Goal: Task Accomplishment & Management: Use online tool/utility

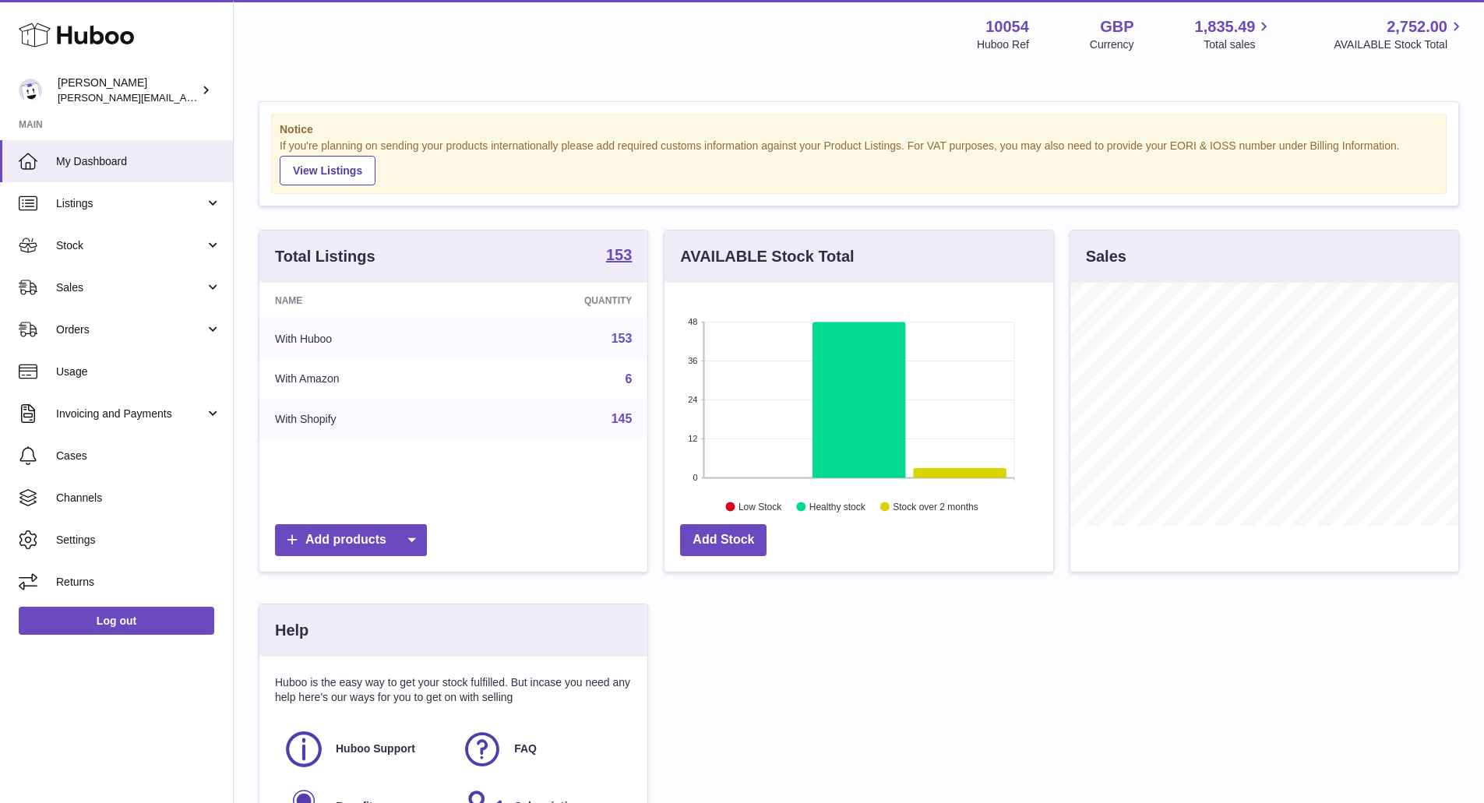
scroll to position [243, 393]
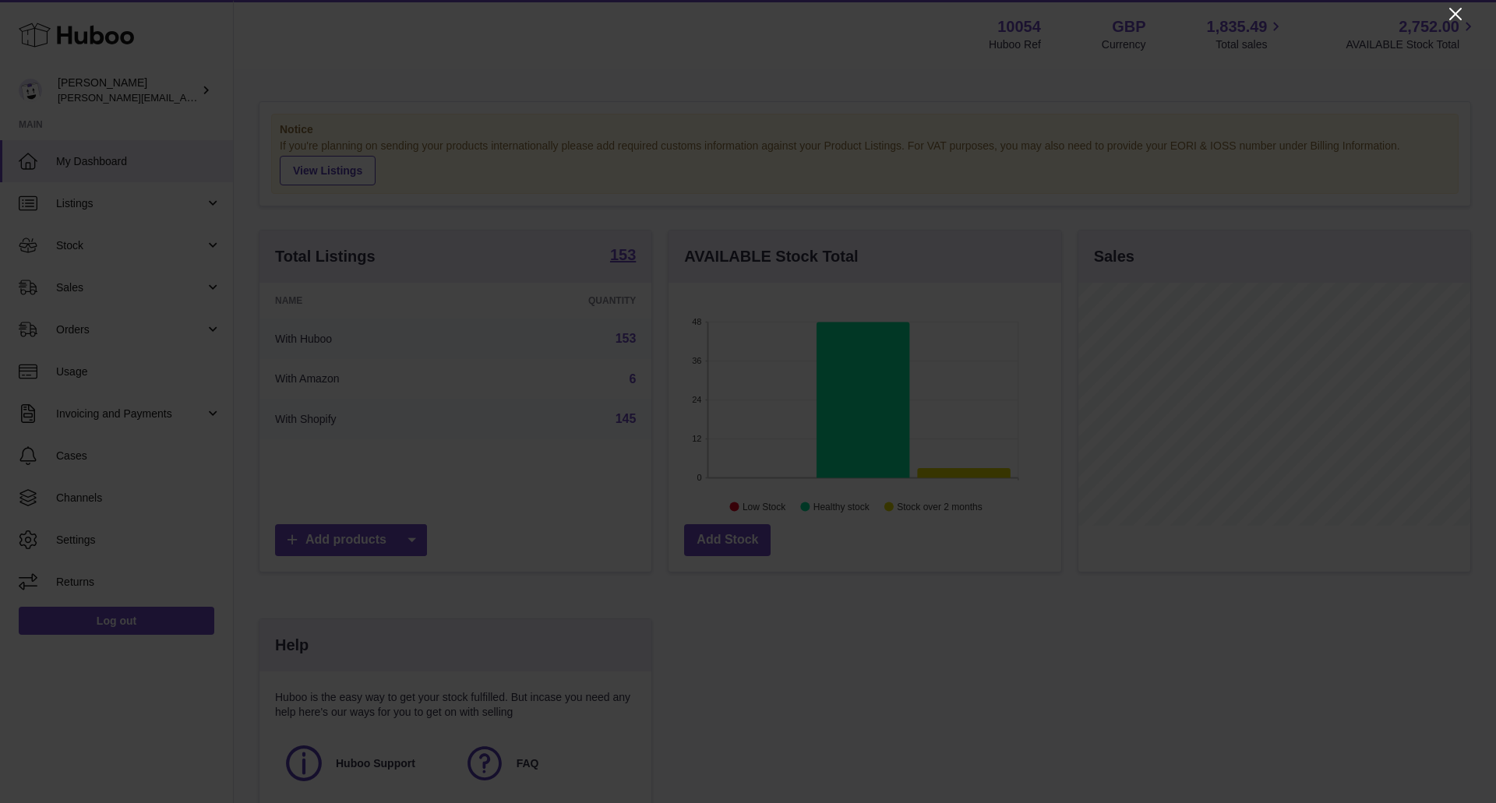
click at [1453, 16] on icon "Close" at bounding box center [1455, 14] width 12 height 12
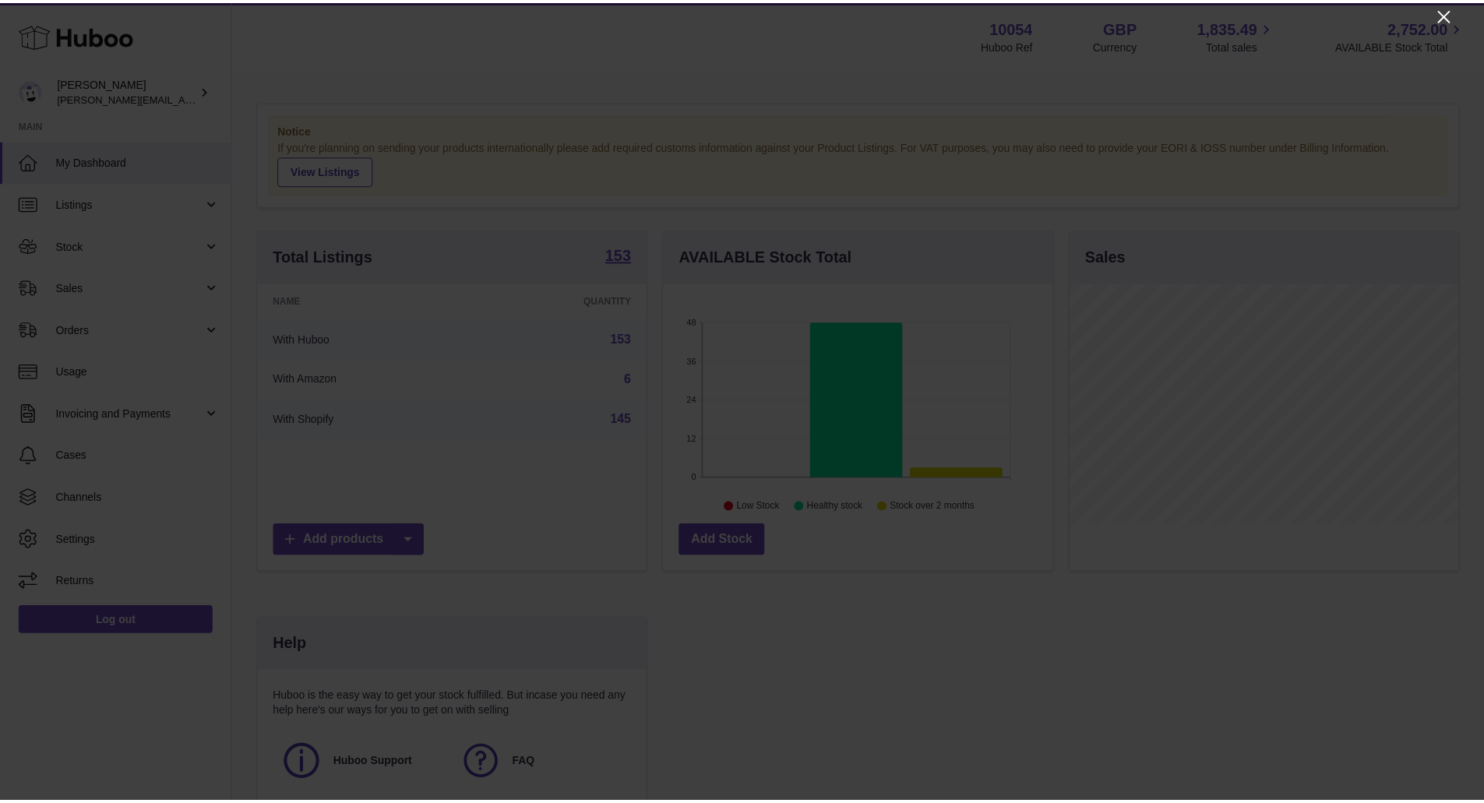
scroll to position [778940, 778795]
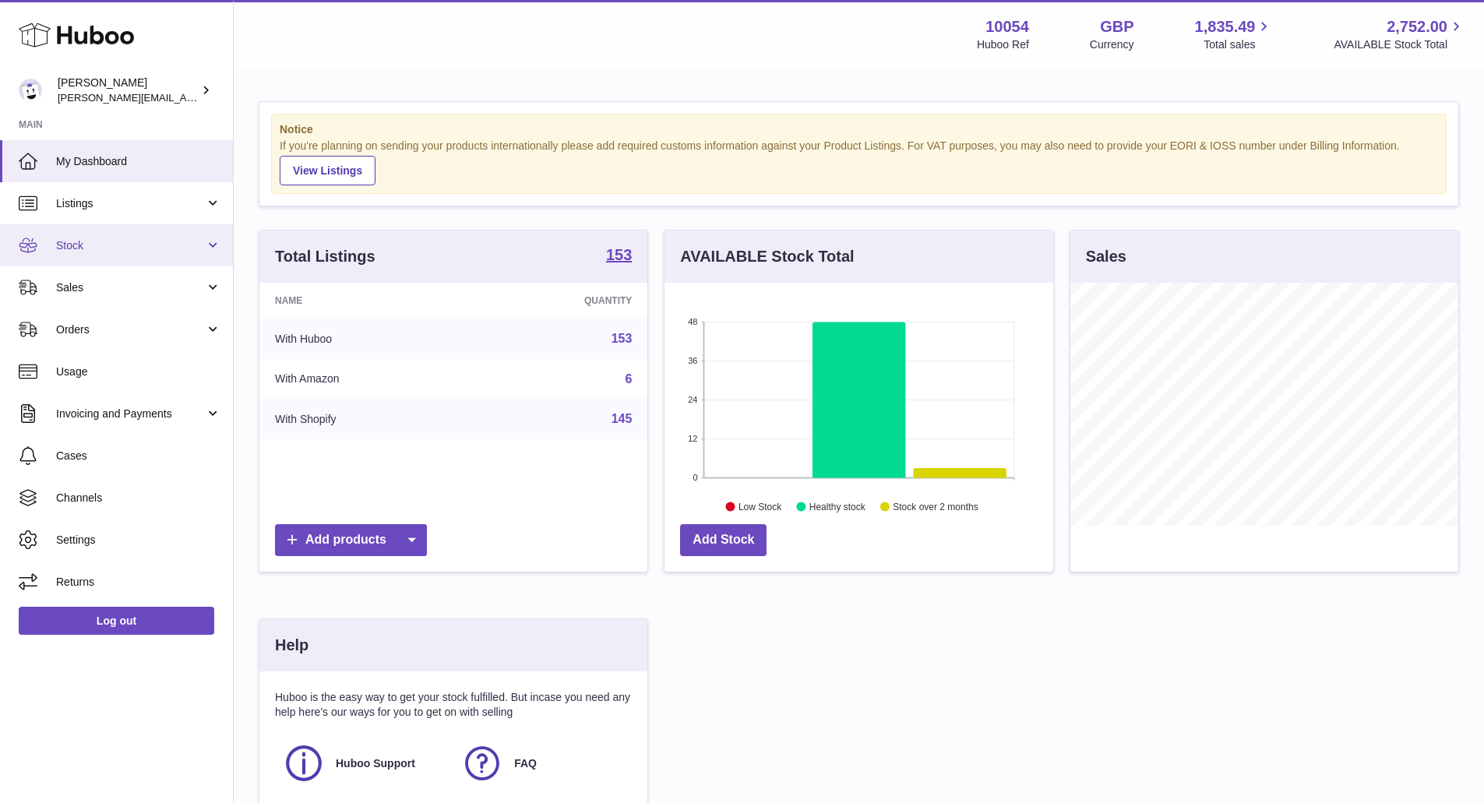
click at [104, 252] on span "Stock" at bounding box center [130, 245] width 149 height 15
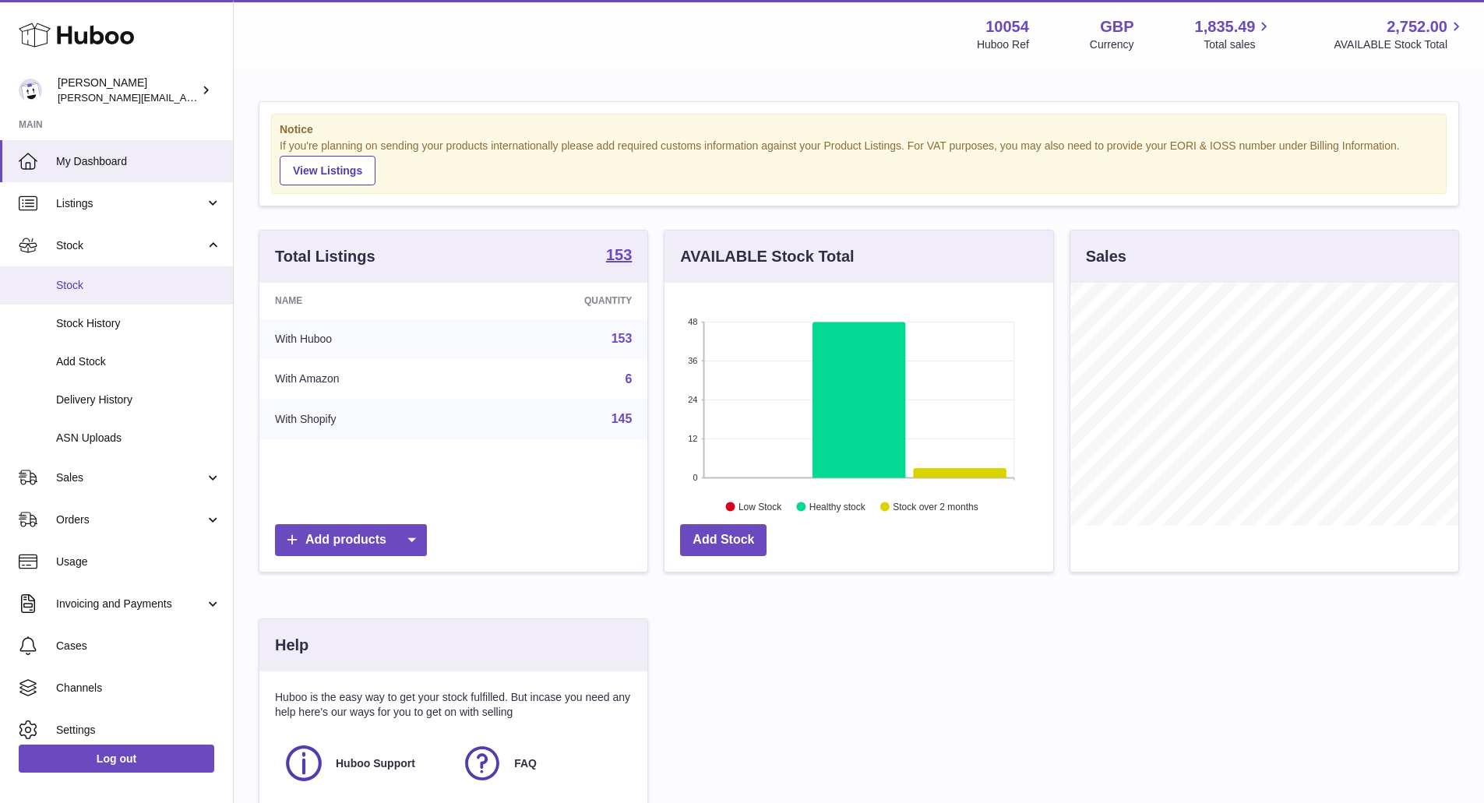
click at [100, 288] on span "Stock" at bounding box center [138, 285] width 165 height 15
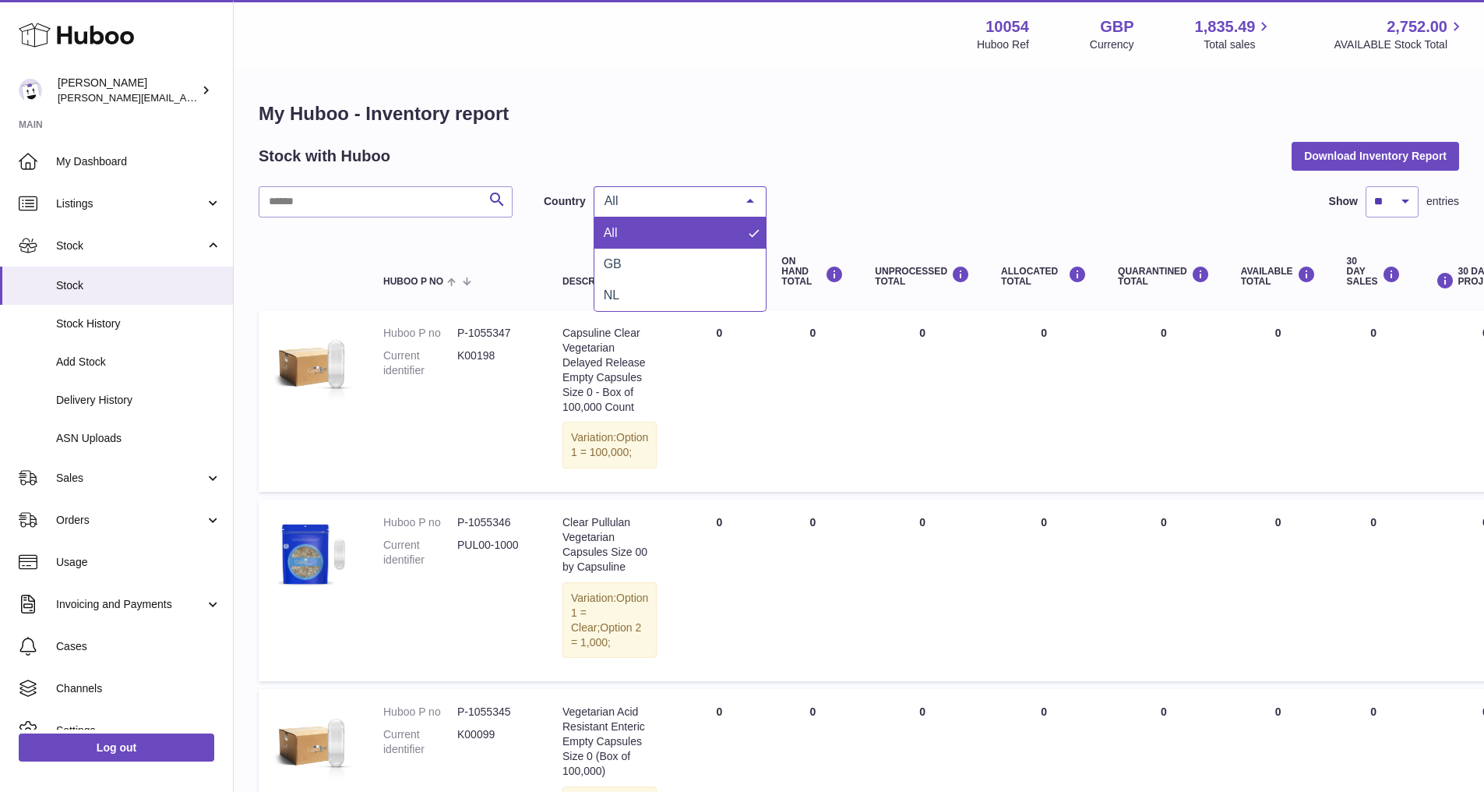
click at [631, 203] on span "All" at bounding box center [668, 201] width 134 height 16
click at [644, 264] on span "GB" at bounding box center [680, 264] width 171 height 31
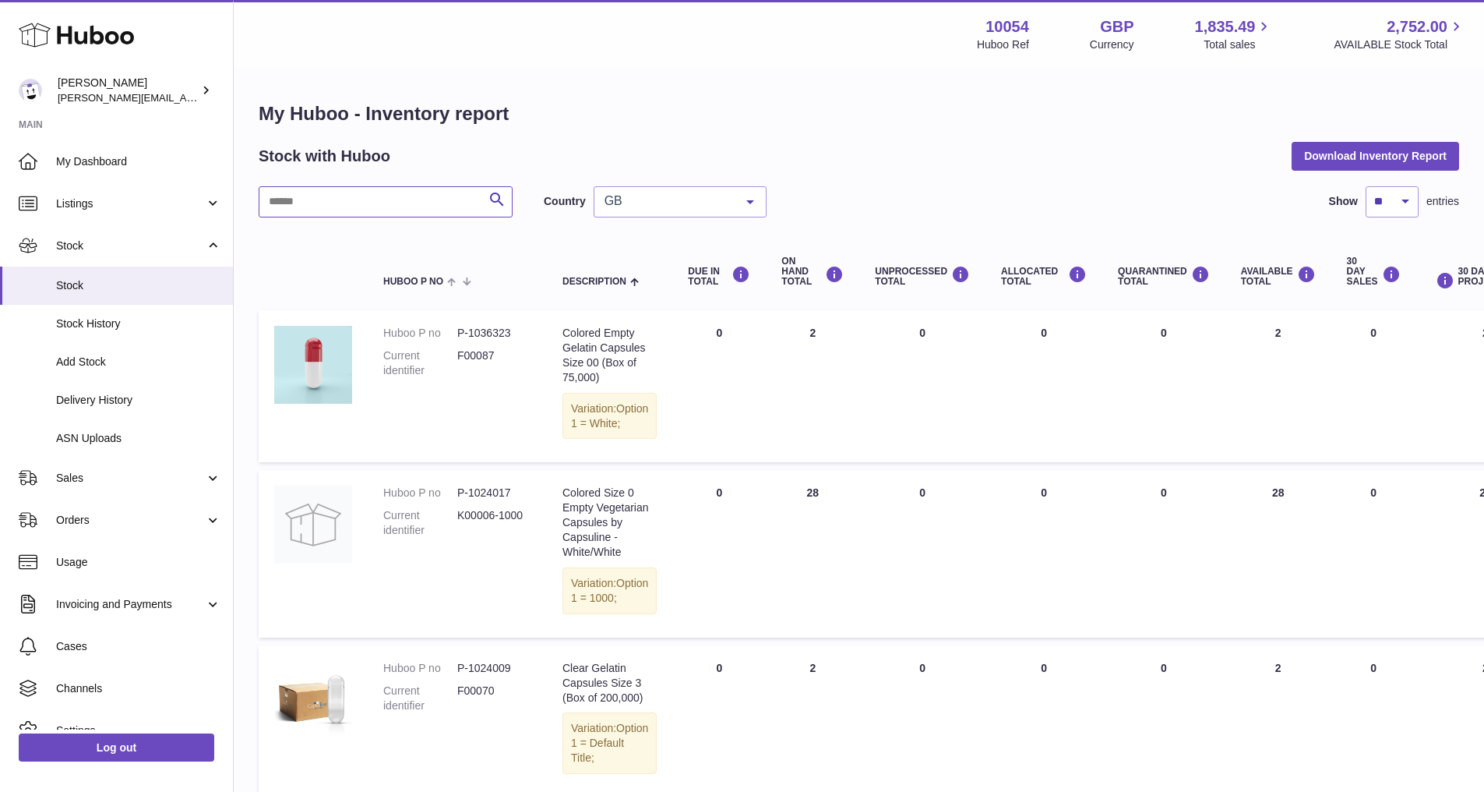
click at [376, 207] on input "text" at bounding box center [386, 201] width 254 height 31
click at [667, 206] on span "GB" at bounding box center [668, 201] width 134 height 16
click at [661, 306] on span "NL" at bounding box center [680, 295] width 171 height 31
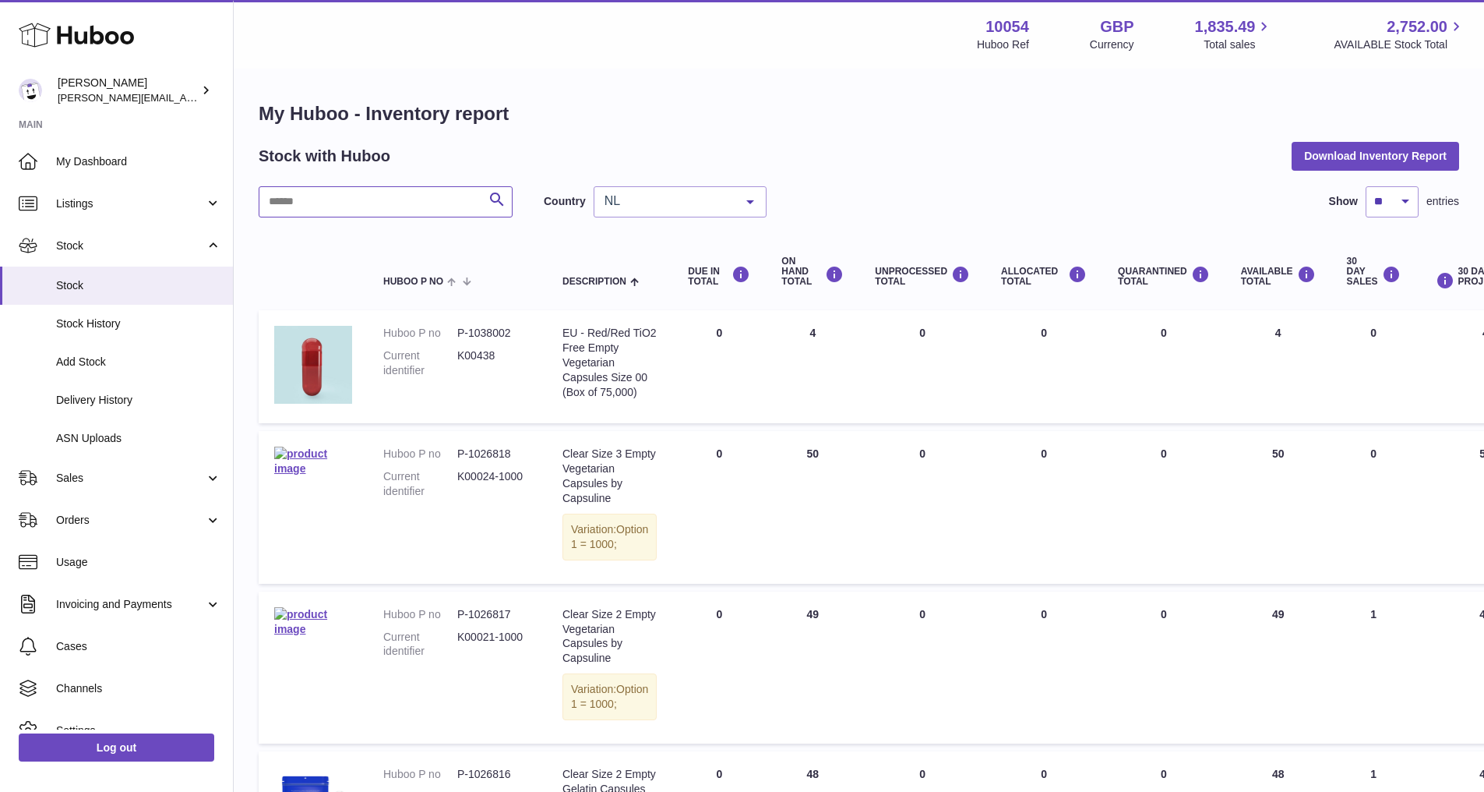
click at [348, 211] on input "text" at bounding box center [386, 201] width 254 height 31
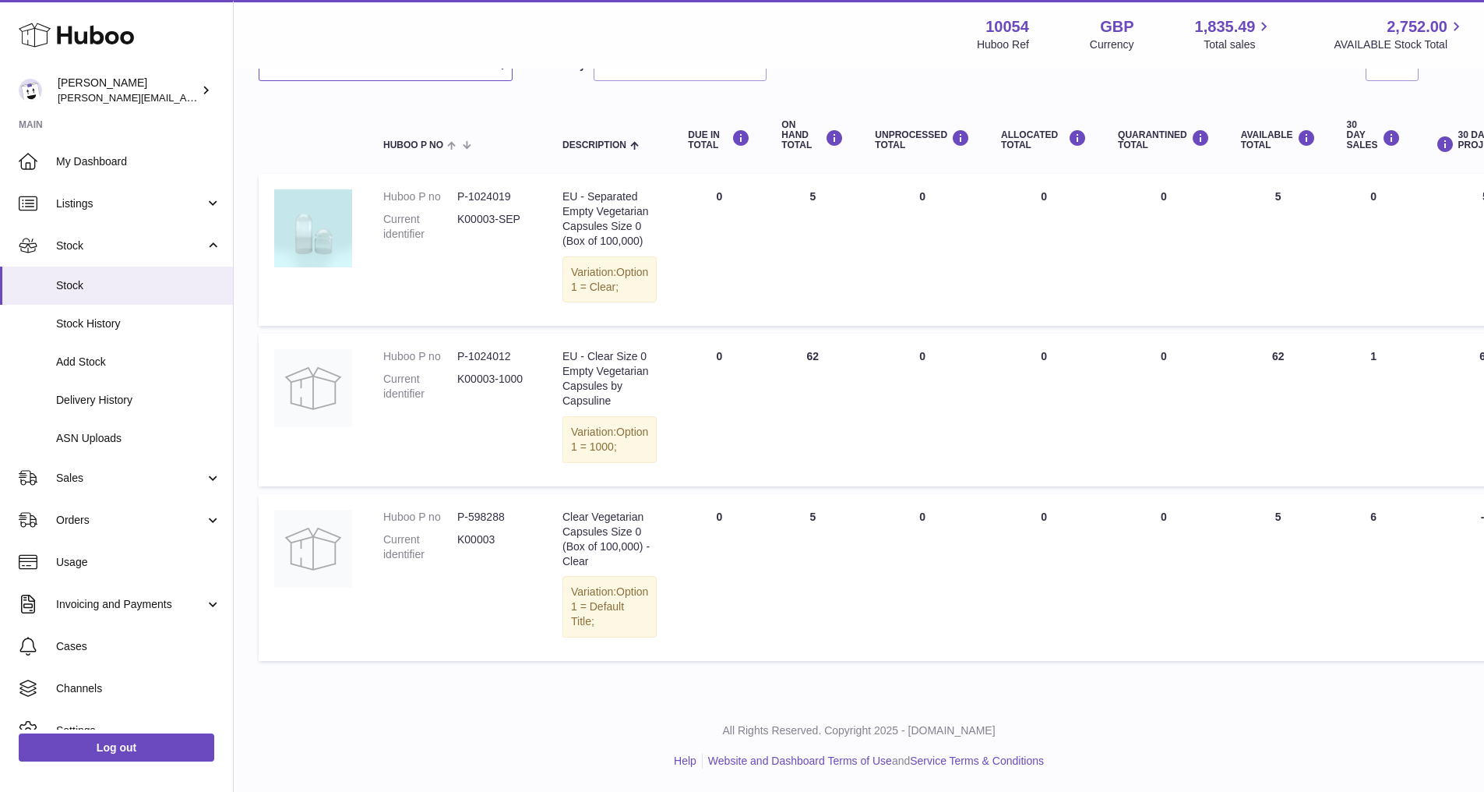
scroll to position [254, 0]
type input "******"
drag, startPoint x: 517, startPoint y: 285, endPoint x: 455, endPoint y: 283, distance: 61.6
click at [455, 349] on dl "Huboo P no P-1024012 Current identifier K00003-1000" at bounding box center [457, 379] width 148 height 60
copy dl "P-1024012"
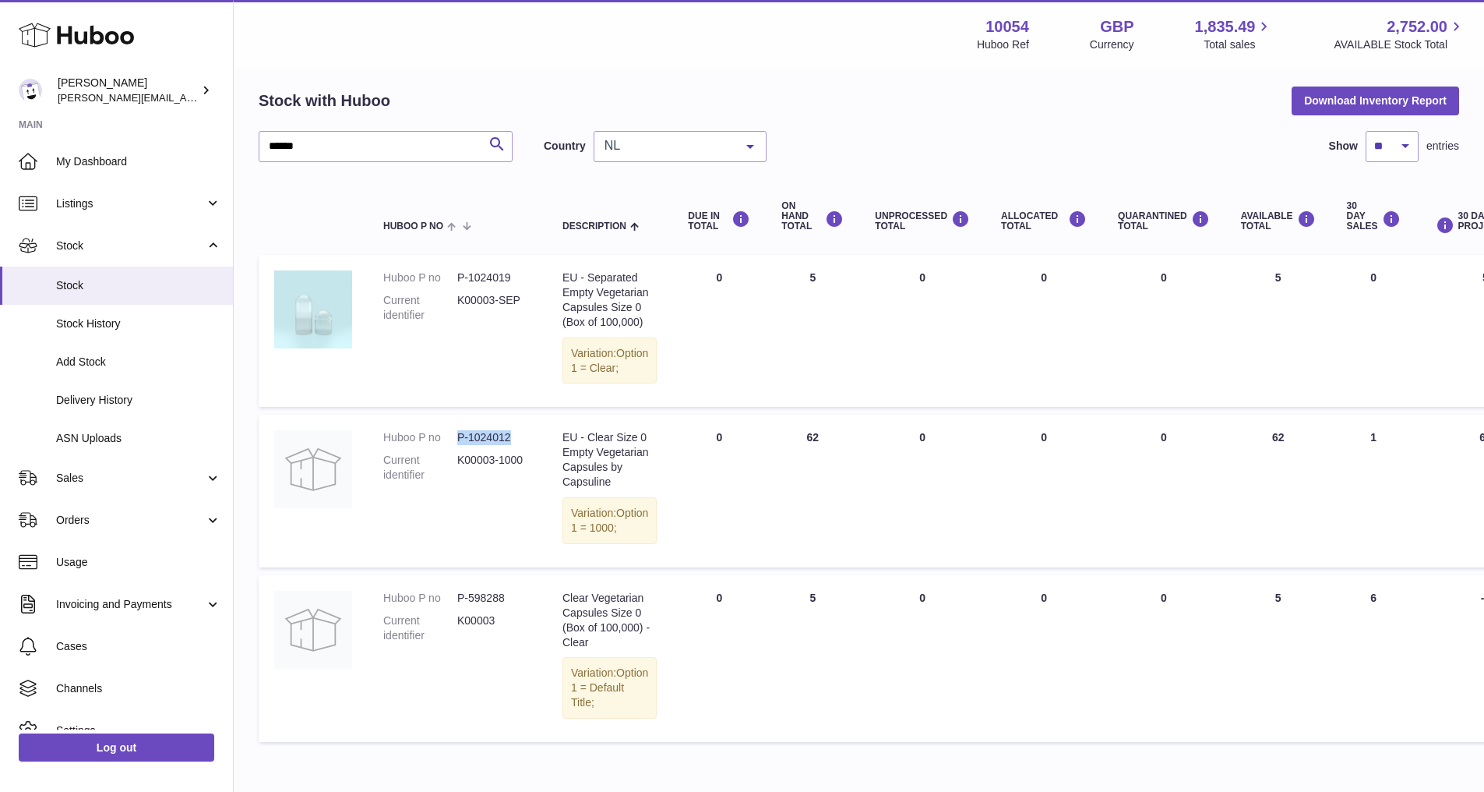
scroll to position [20, 0]
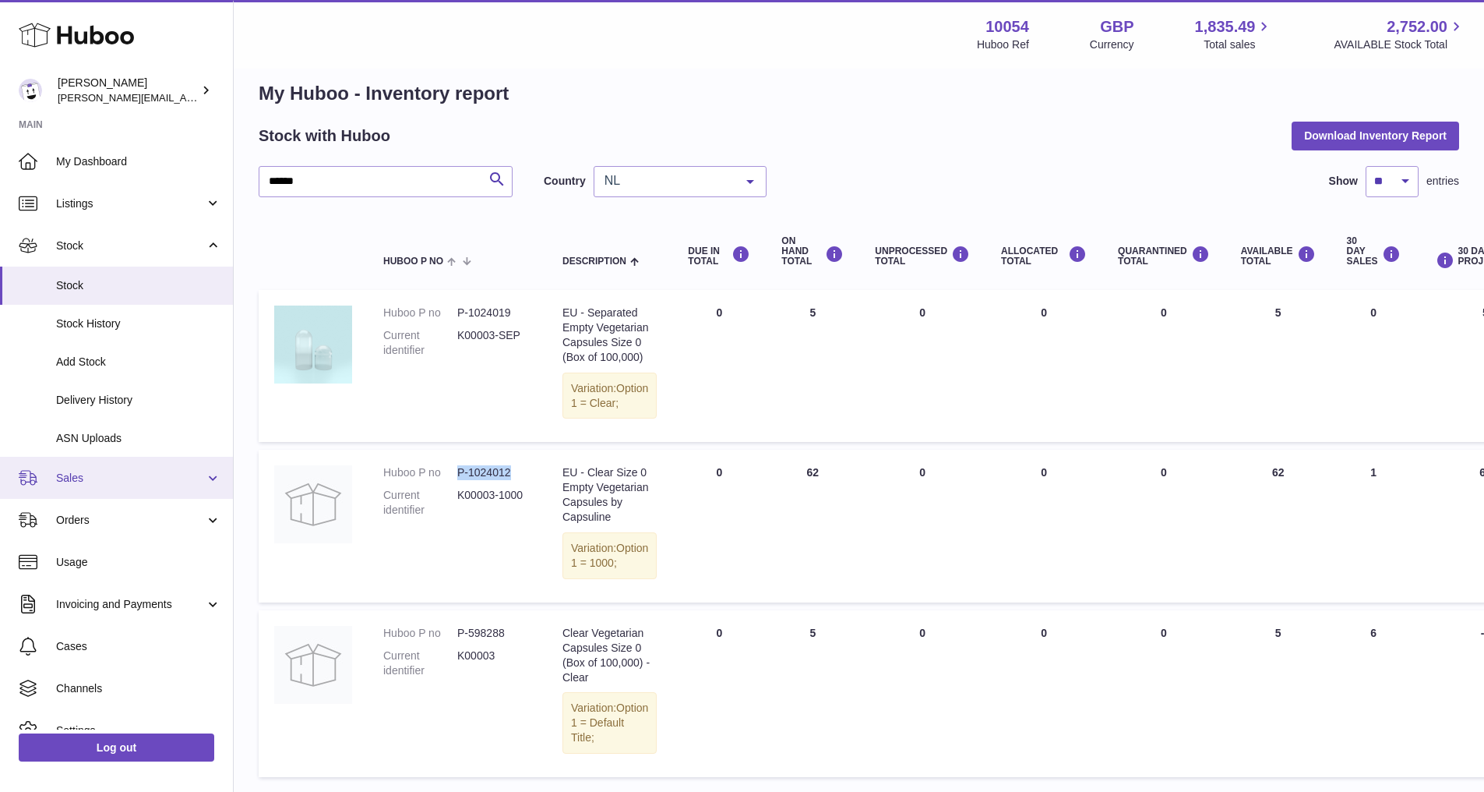
click at [125, 476] on span "Sales" at bounding box center [130, 478] width 149 height 15
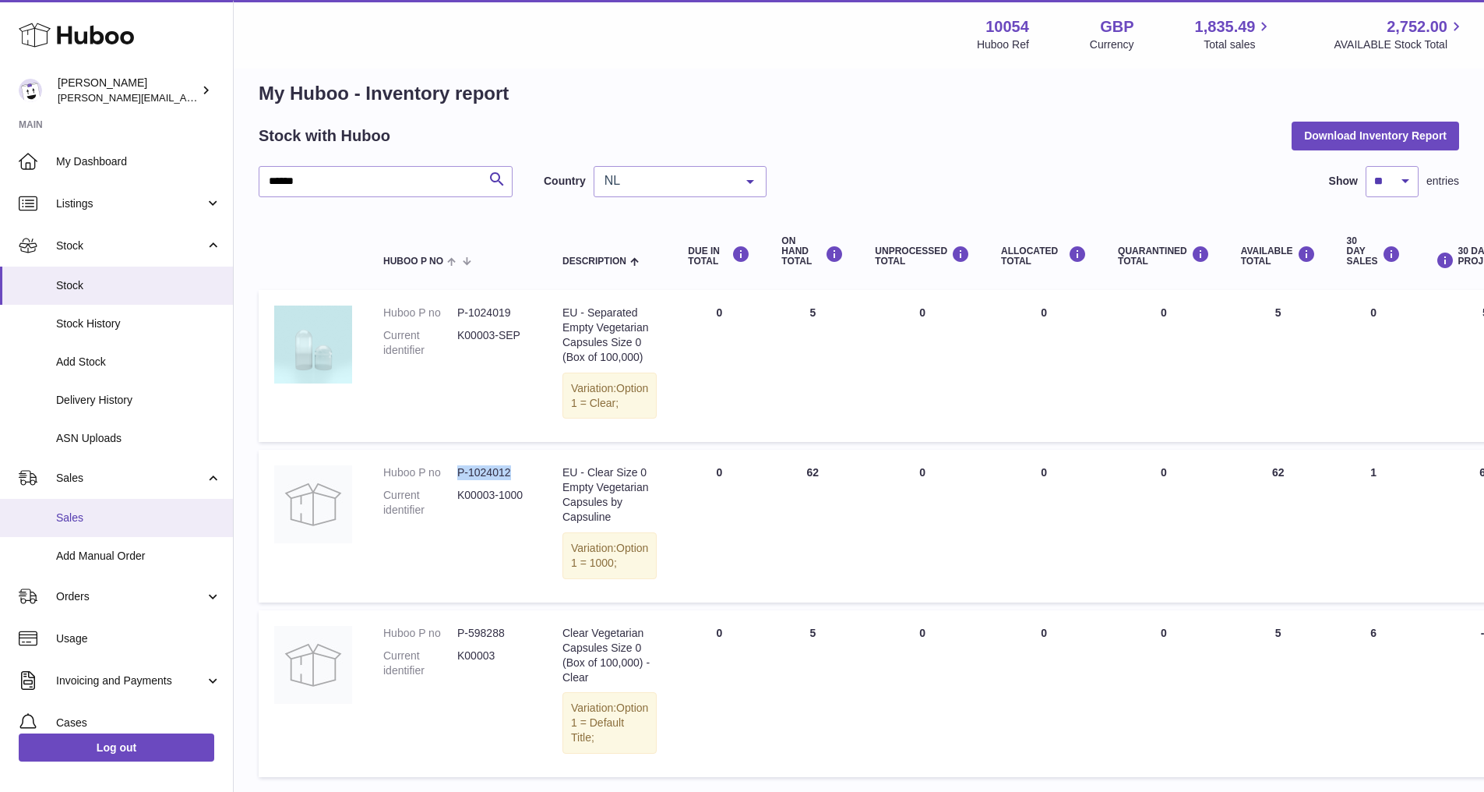
click at [129, 514] on span "Sales" at bounding box center [138, 517] width 165 height 15
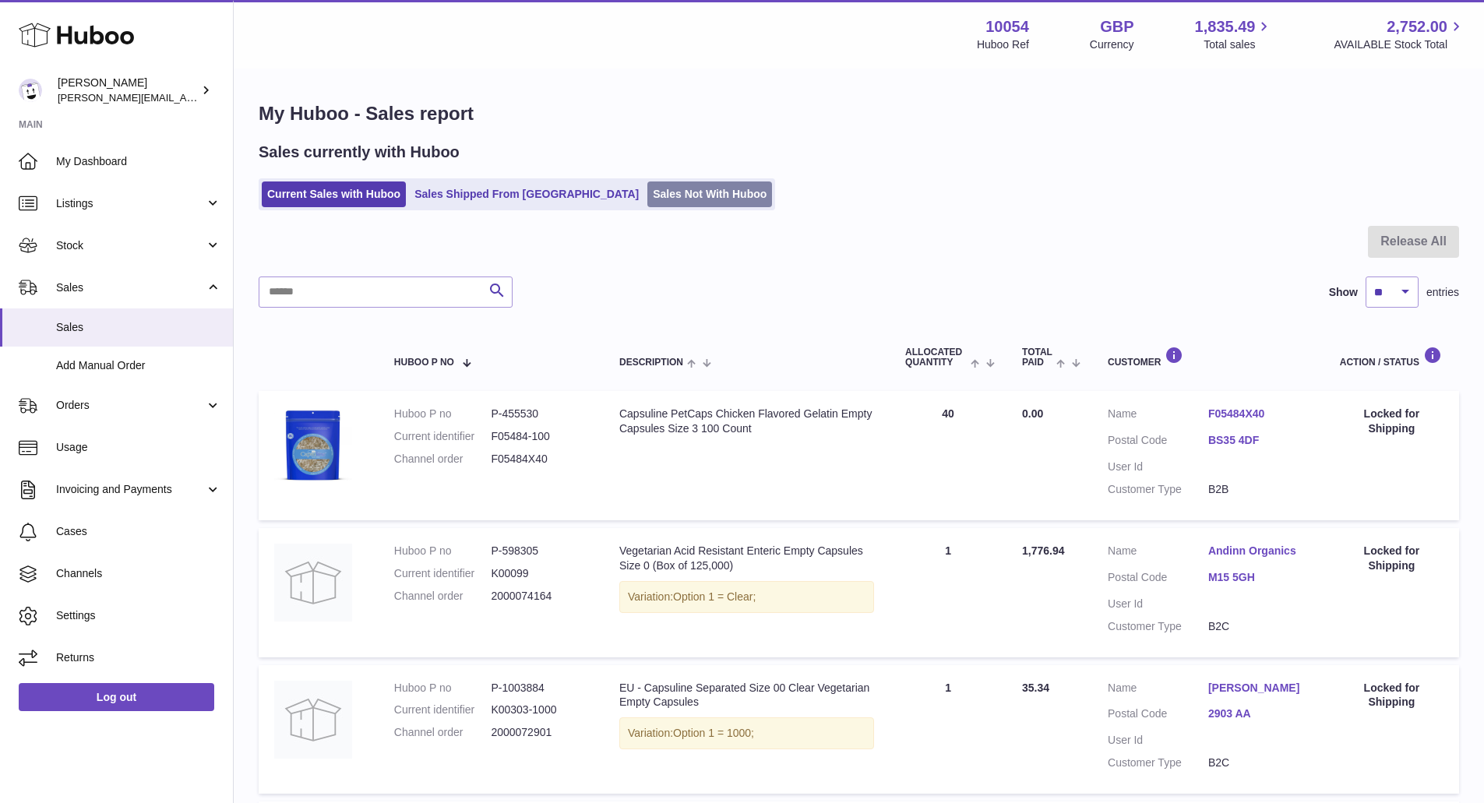
click at [648, 182] on link "Sales Not With Huboo" at bounding box center [710, 195] width 125 height 26
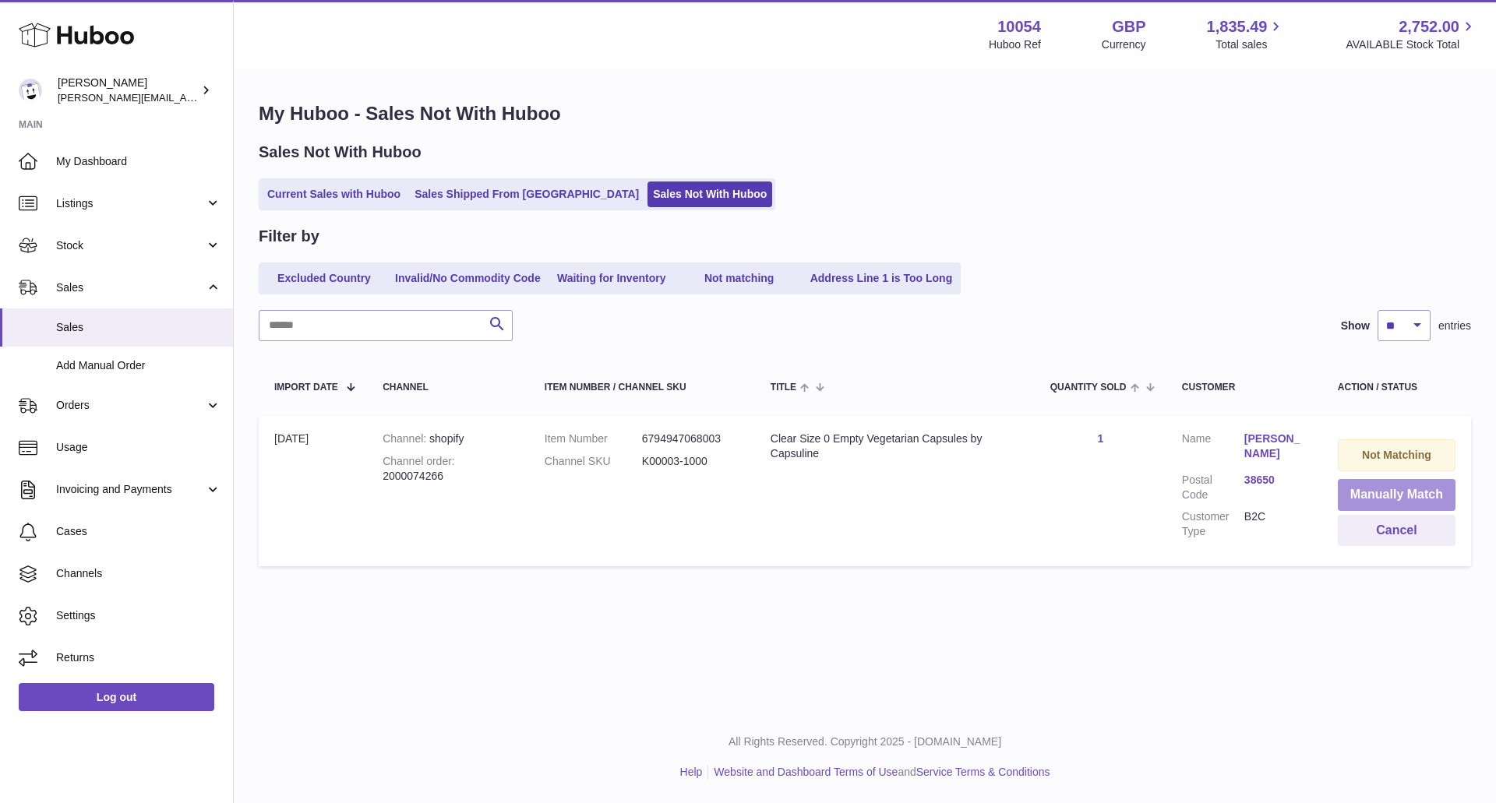
click at [1374, 506] on button "Manually Match" at bounding box center [1397, 495] width 118 height 32
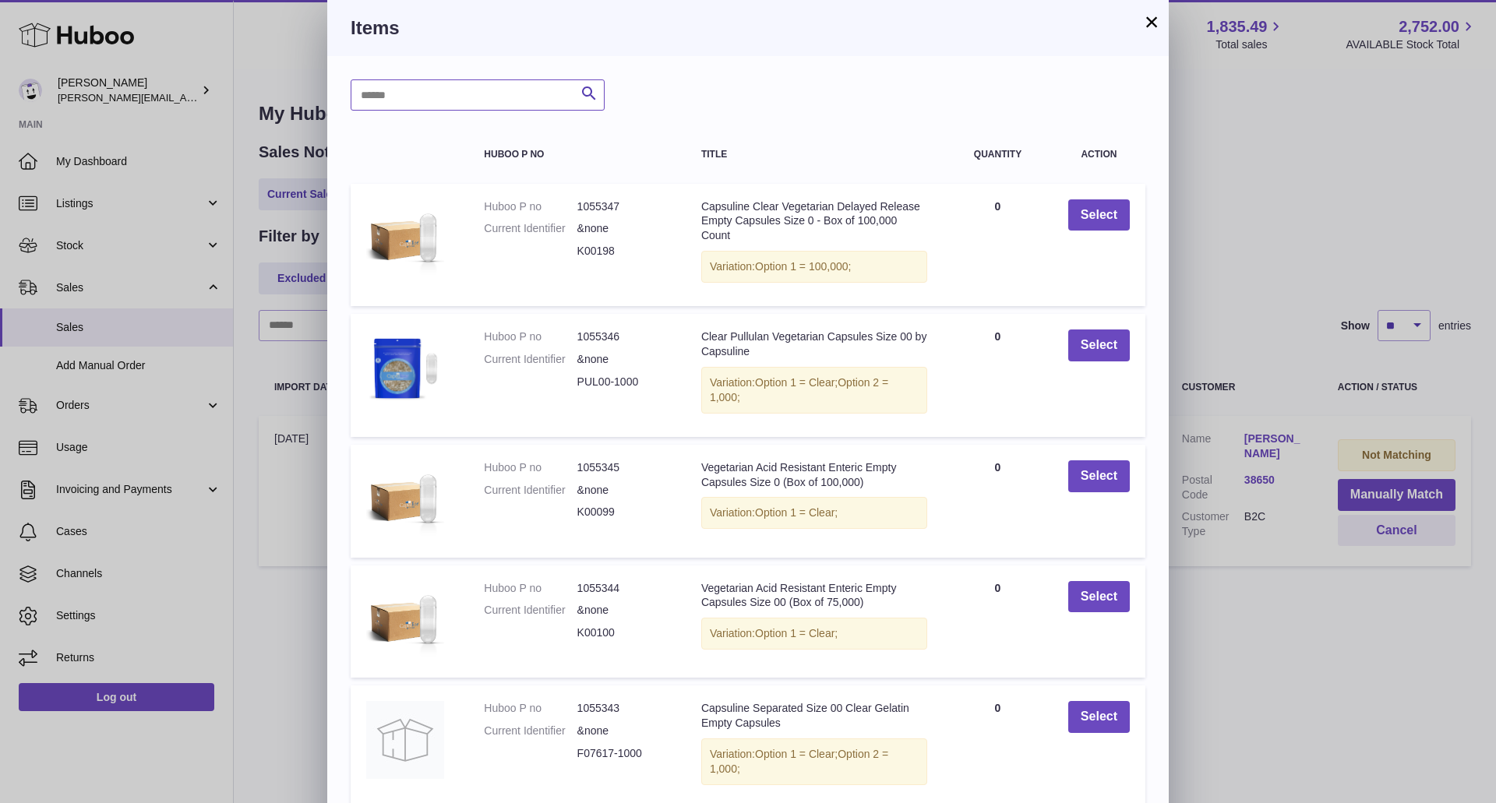
click at [505, 90] on input "text" at bounding box center [478, 94] width 254 height 31
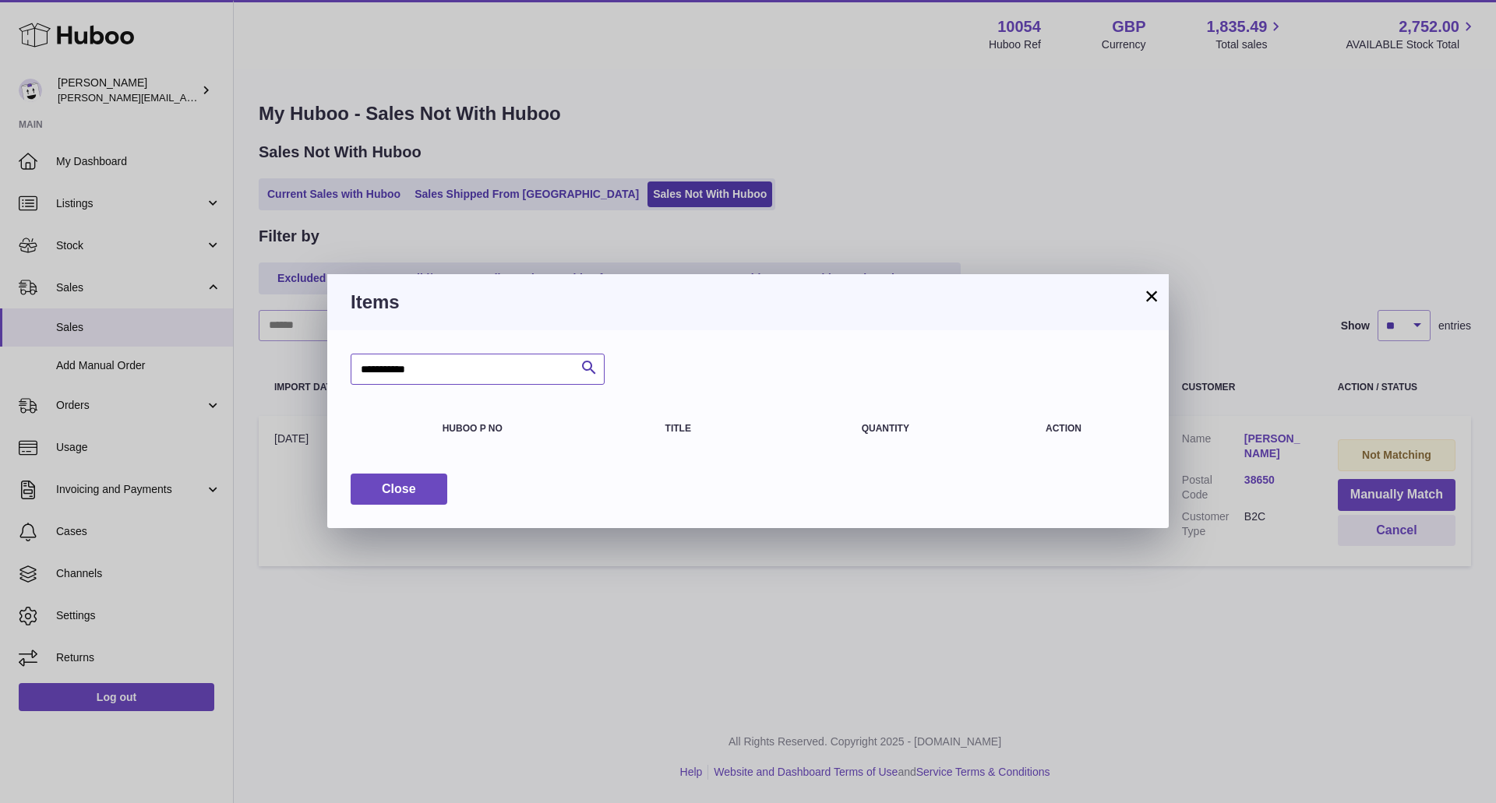
type input "**********"
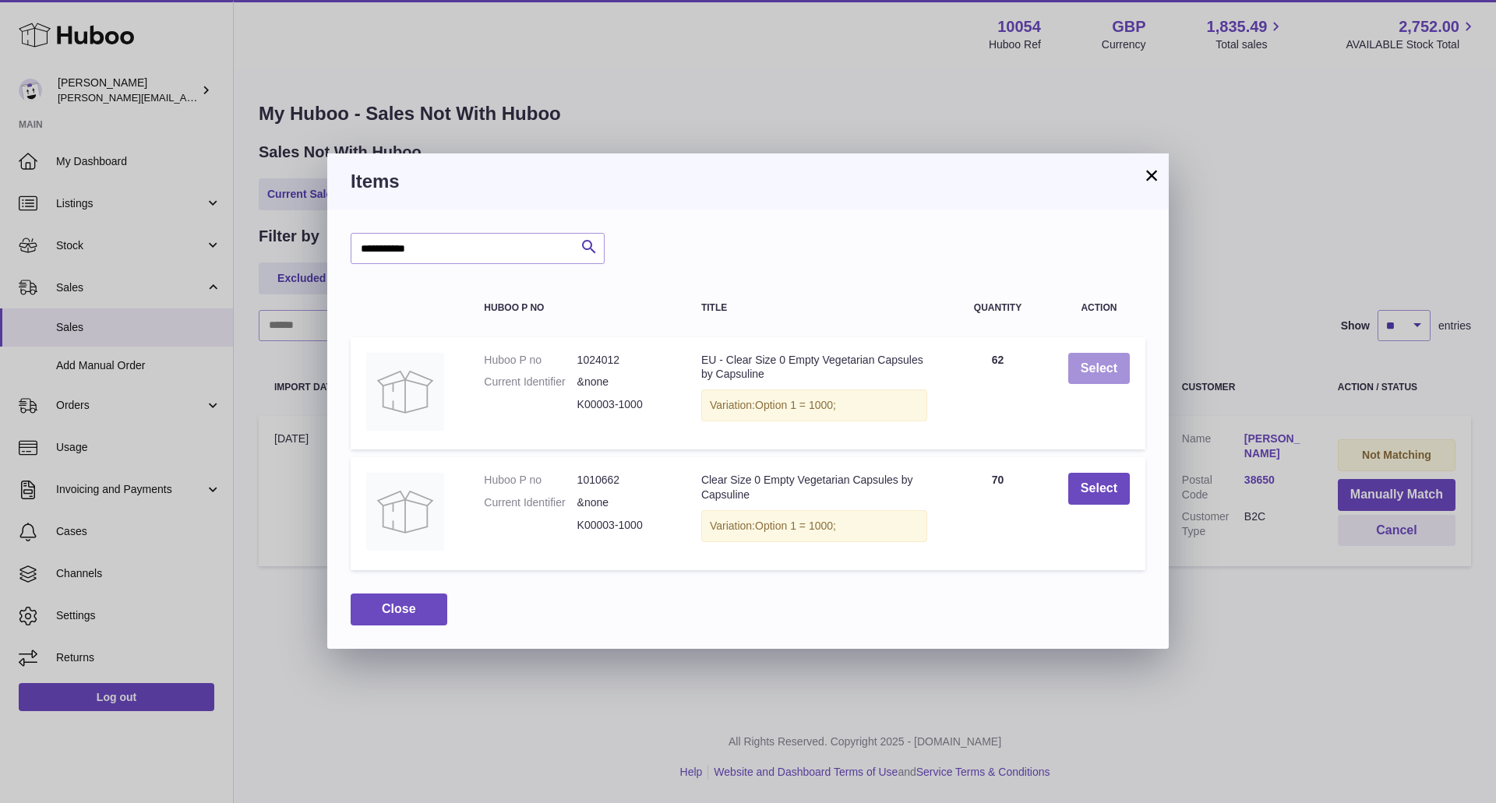
click at [1099, 365] on button "Select" at bounding box center [1099, 369] width 62 height 32
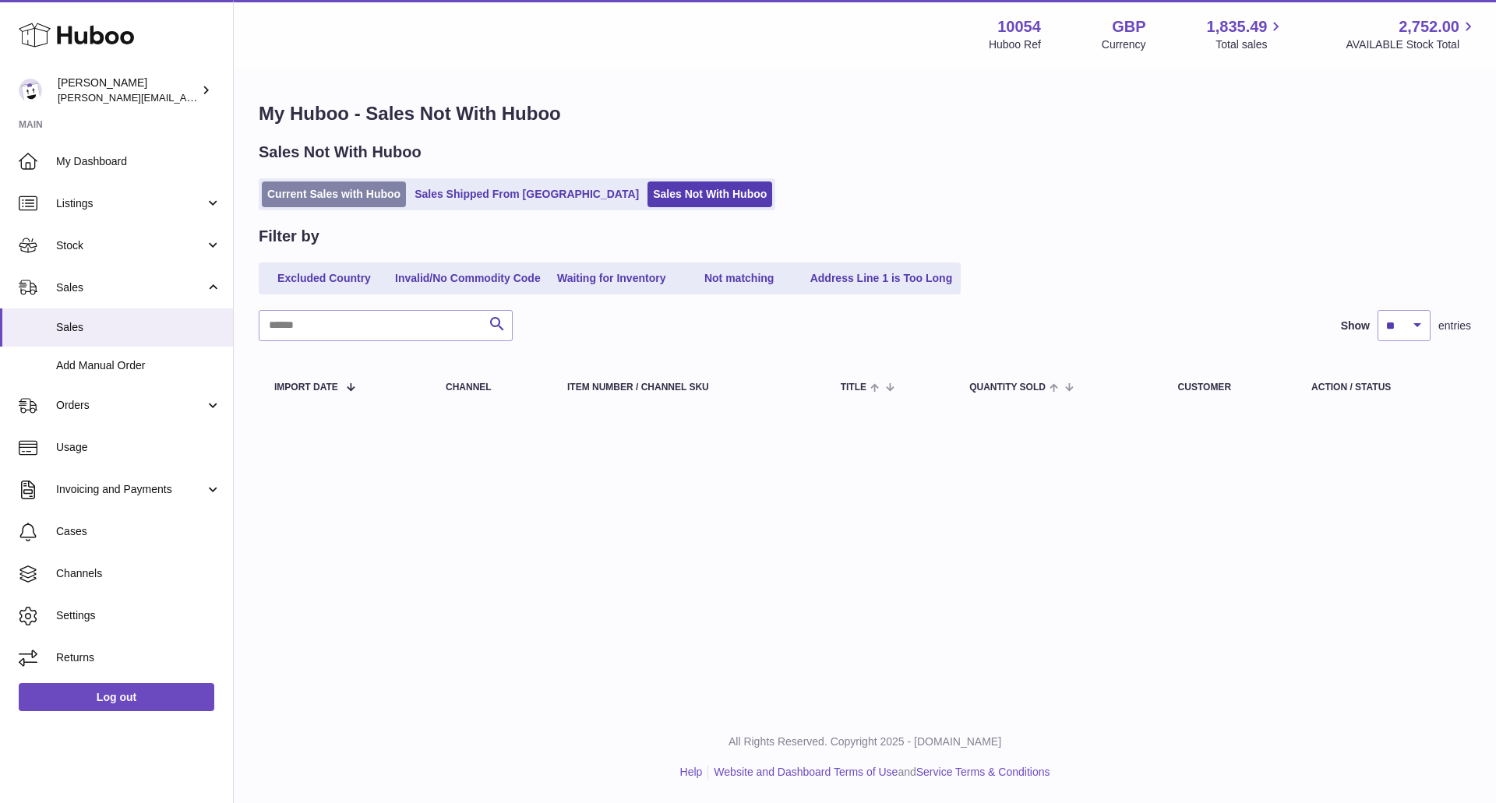
click at [315, 198] on link "Current Sales with Huboo" at bounding box center [334, 195] width 144 height 26
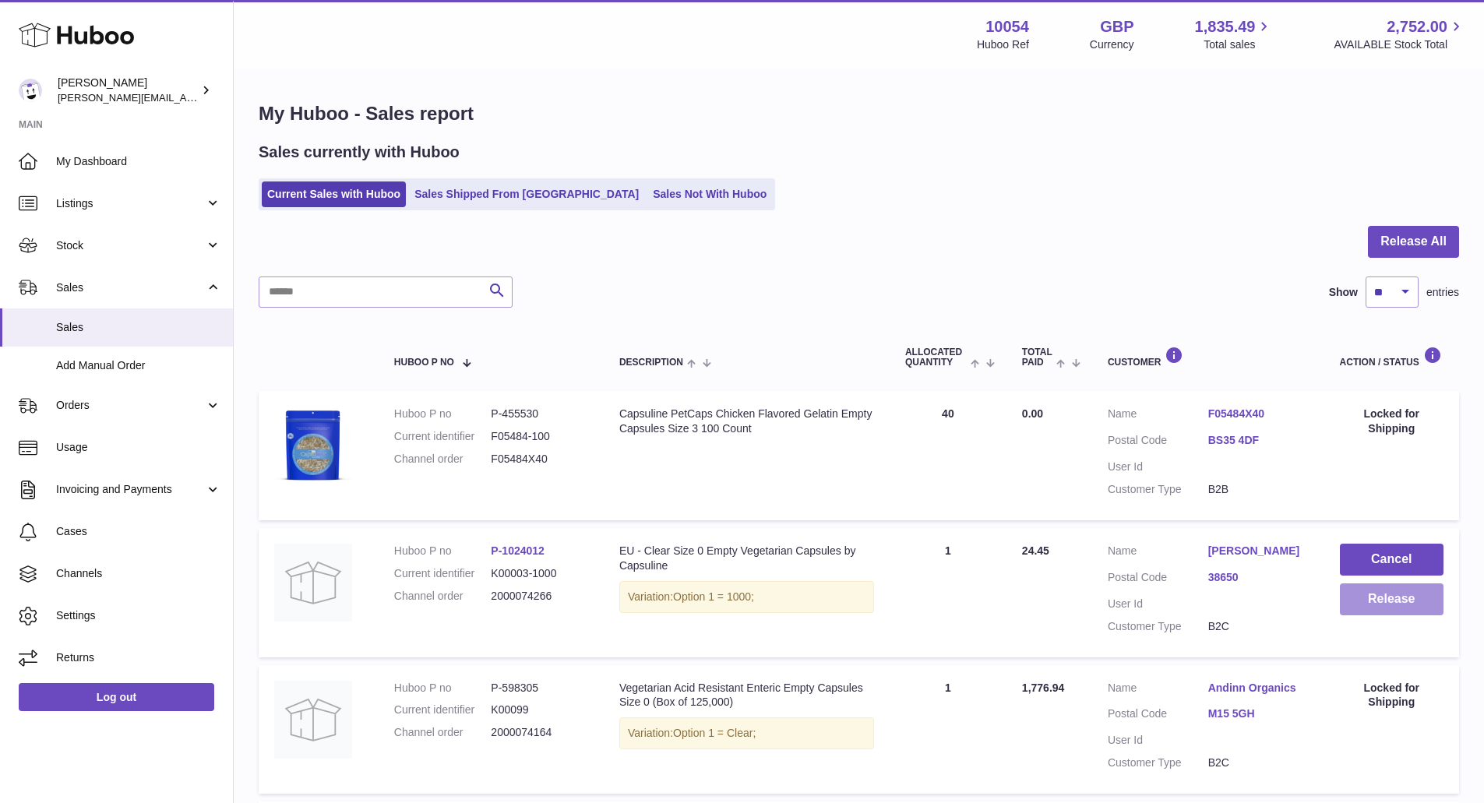
click at [1410, 595] on button "Release" at bounding box center [1392, 600] width 104 height 32
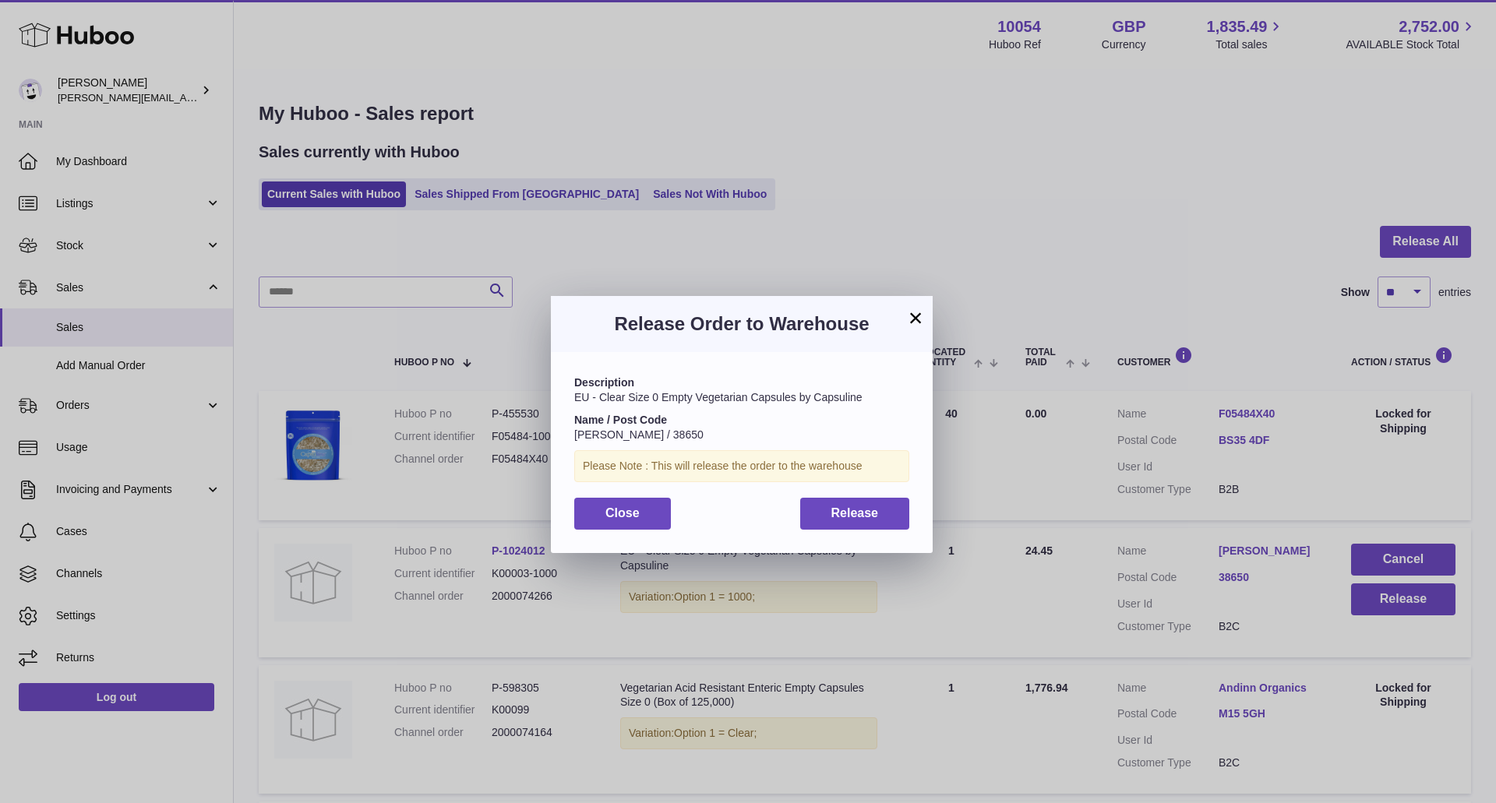
click at [877, 531] on div "Description EU - Clear Size 0 Empty Vegetarian Capsules by Capsuline Name / Pos…" at bounding box center [742, 452] width 382 height 200
click at [864, 521] on button "Release" at bounding box center [855, 514] width 110 height 32
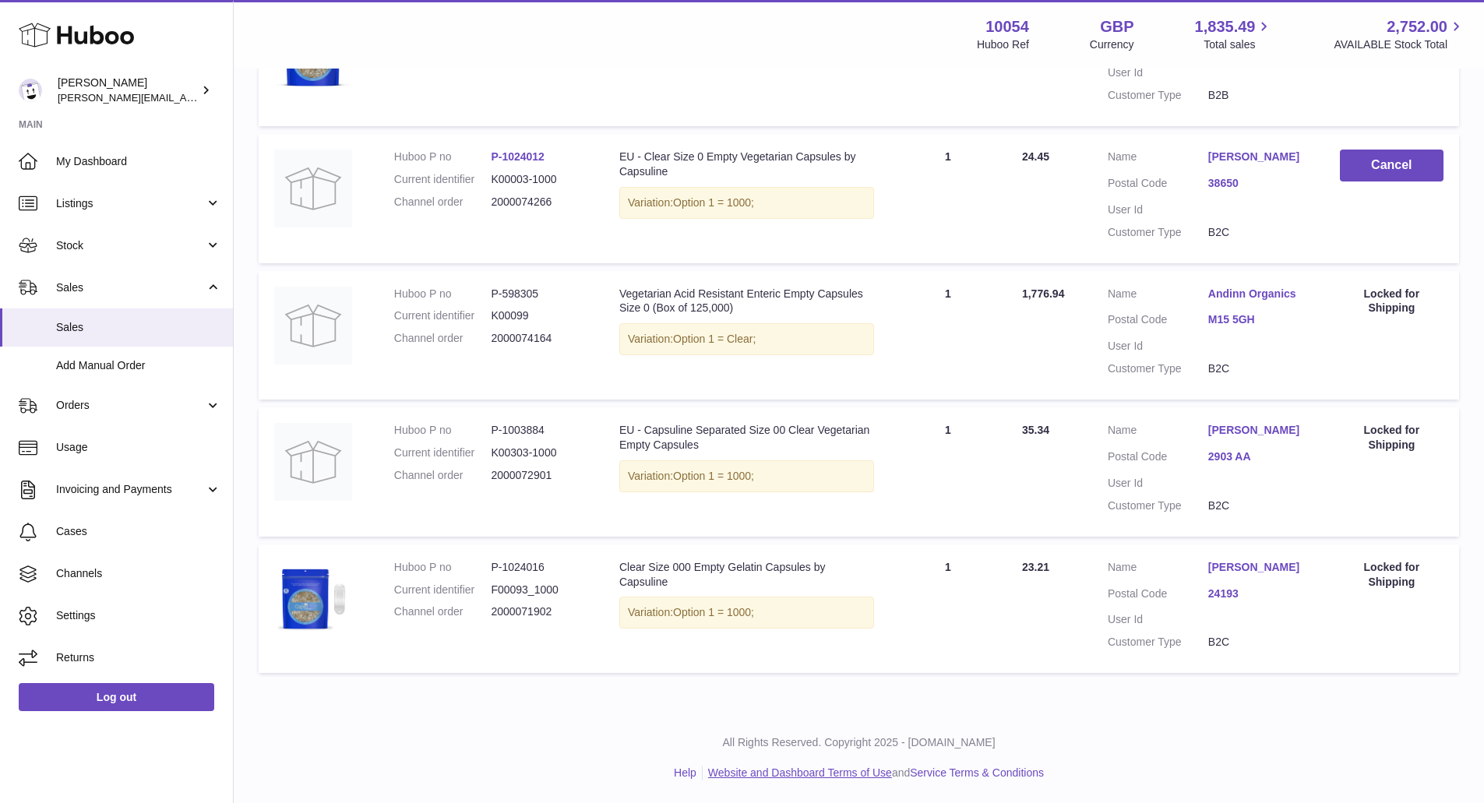
scroll to position [395, 0]
